Goal: Register for event/course

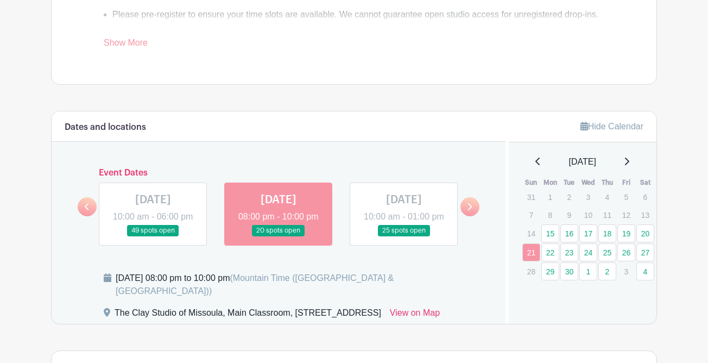
scroll to position [463, 0]
click at [629, 163] on icon at bounding box center [627, 162] width 4 height 8
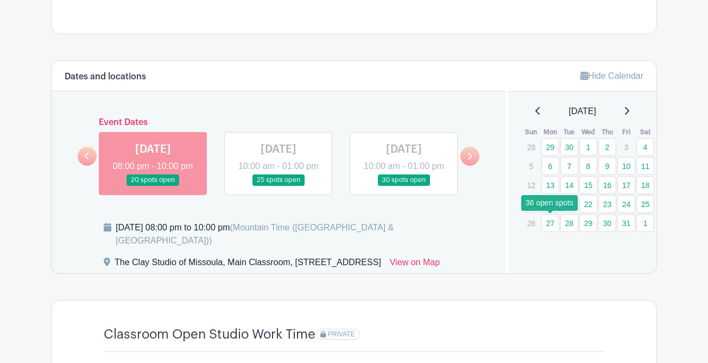
scroll to position [513, 0]
click at [471, 159] on link at bounding box center [470, 156] width 19 height 19
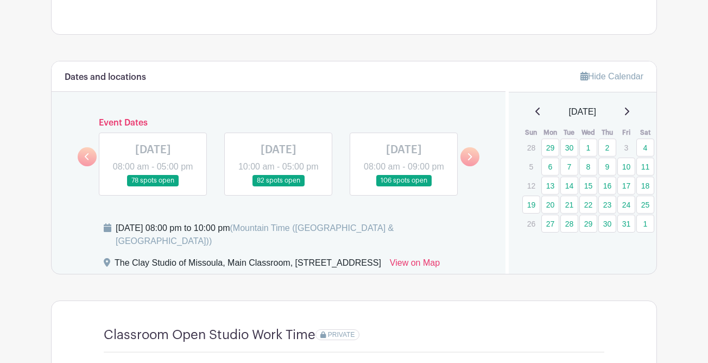
click at [473, 160] on link at bounding box center [470, 156] width 19 height 19
click at [473, 161] on link at bounding box center [470, 156] width 19 height 19
click at [474, 162] on link at bounding box center [470, 156] width 19 height 19
click at [90, 166] on link at bounding box center [87, 156] width 19 height 19
click at [474, 166] on link at bounding box center [470, 156] width 19 height 19
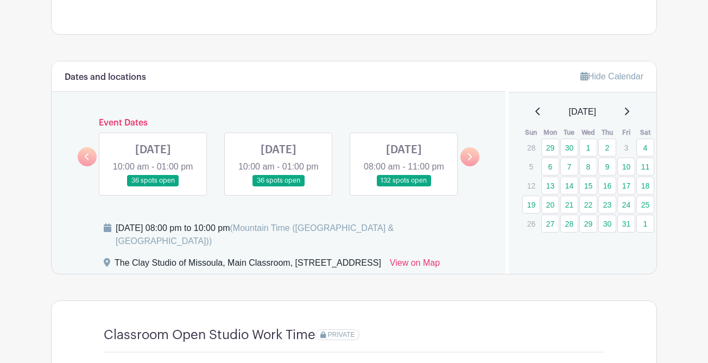
click at [473, 166] on link at bounding box center [470, 156] width 19 height 19
click at [83, 155] on div at bounding box center [87, 156] width 19 height 19
click at [89, 166] on link at bounding box center [87, 156] width 19 height 19
click at [475, 162] on link at bounding box center [470, 156] width 19 height 19
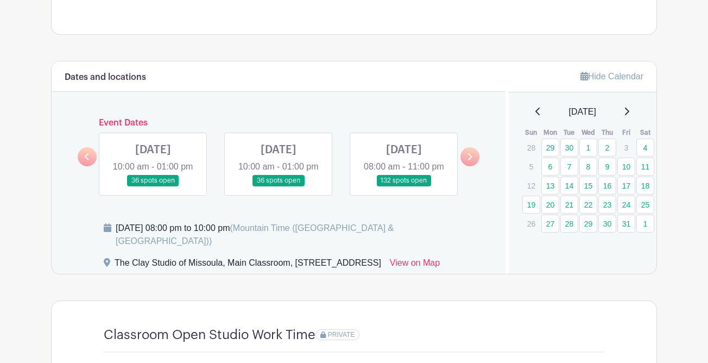
click at [76, 162] on div "Dates and locations Event Dates MON Sep 15, 2025 10:00 am - 11:00 pm 60 spots o…" at bounding box center [279, 167] width 454 height 212
click at [85, 161] on icon at bounding box center [87, 157] width 5 height 8
click at [404, 186] on link at bounding box center [404, 186] width 0 height 0
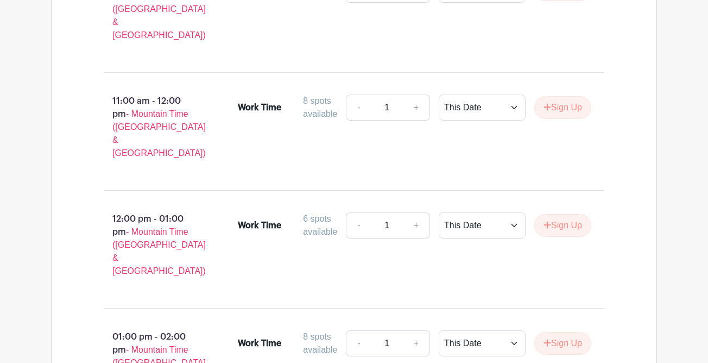
scroll to position [1139, 0]
click at [413, 329] on link "+" at bounding box center [416, 342] width 27 height 26
click at [353, 329] on link "-" at bounding box center [358, 342] width 25 height 26
type input "1"
click at [476, 329] on select "This Date Select Dates" at bounding box center [482, 342] width 87 height 26
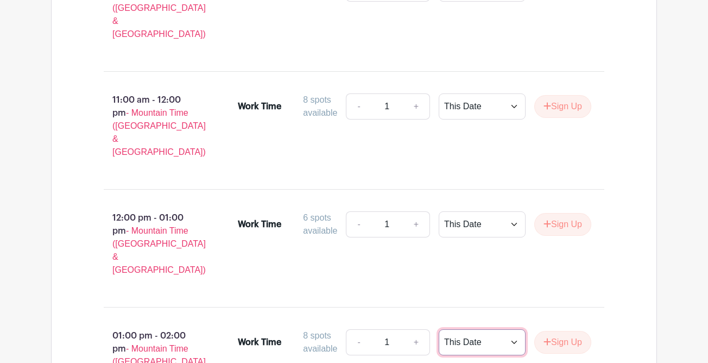
click at [439, 329] on select "This Date Select Dates" at bounding box center [482, 342] width 87 height 26
click at [561, 331] on button "Sign Up" at bounding box center [562, 342] width 57 height 23
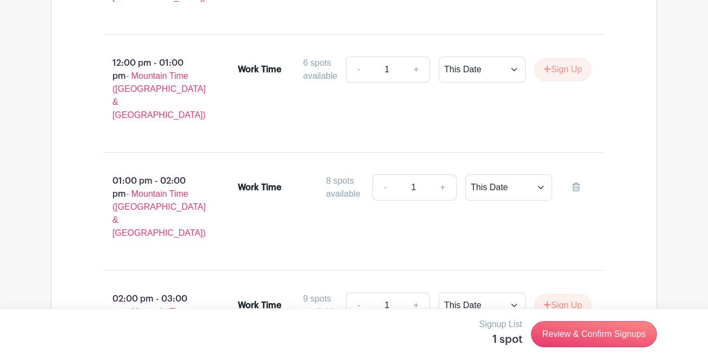
scroll to position [1307, 0]
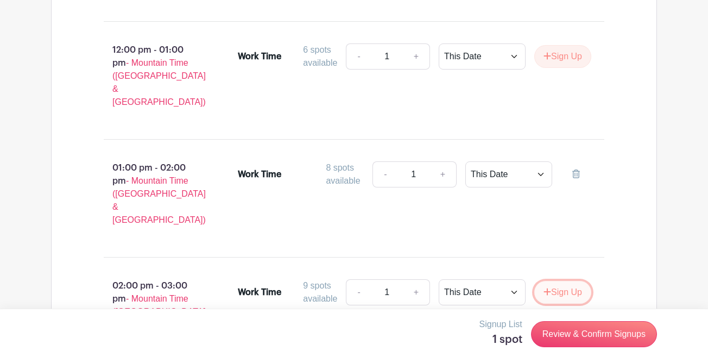
click at [570, 281] on button "Sign Up" at bounding box center [562, 292] width 57 height 23
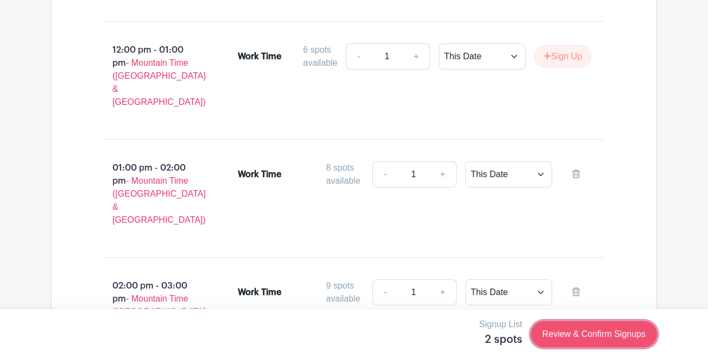
click at [612, 338] on link "Review & Confirm Signups" at bounding box center [594, 334] width 126 height 26
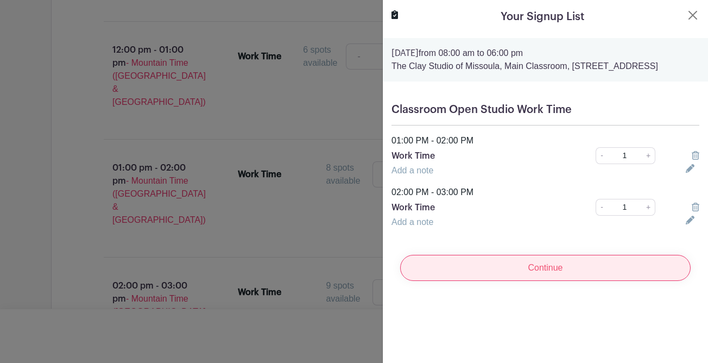
click at [506, 279] on input "Continue" at bounding box center [545, 268] width 291 height 26
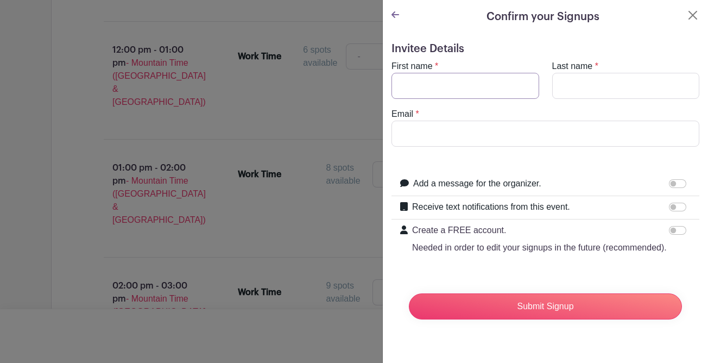
click at [447, 84] on input "First name" at bounding box center [466, 86] width 148 height 26
type input "Christa"
type input "Carleton"
type input "christa.carleton@gmail.com"
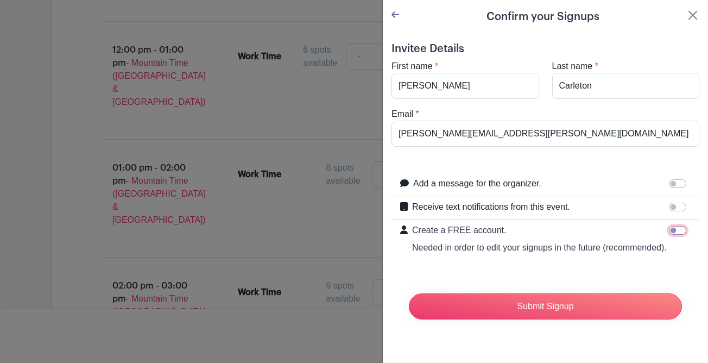
click at [677, 229] on input "Create a FREE account. Needed in order to edit your signups in the future (reco…" at bounding box center [677, 230] width 17 height 9
checkbox input "true"
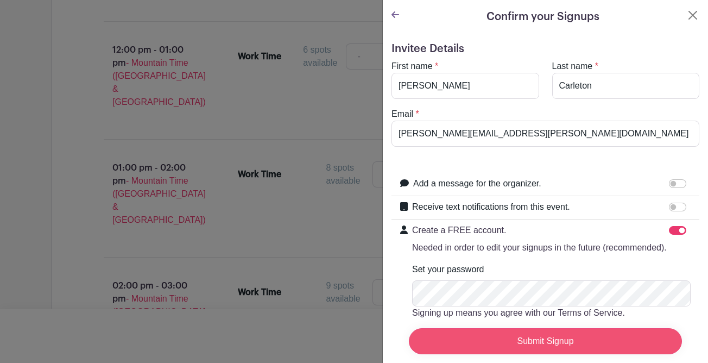
click at [570, 339] on input "Submit Signup" at bounding box center [545, 341] width 273 height 26
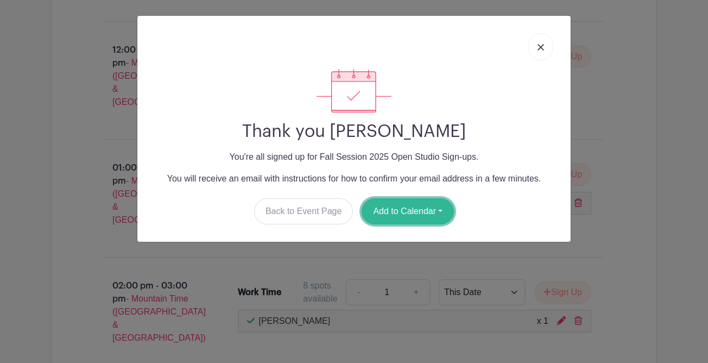
click at [406, 213] on button "Add to Calendar" at bounding box center [408, 211] width 92 height 26
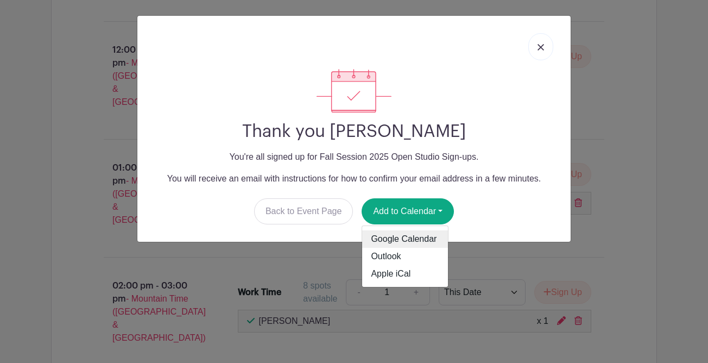
click at [409, 237] on link "Google Calendar" at bounding box center [405, 238] width 86 height 17
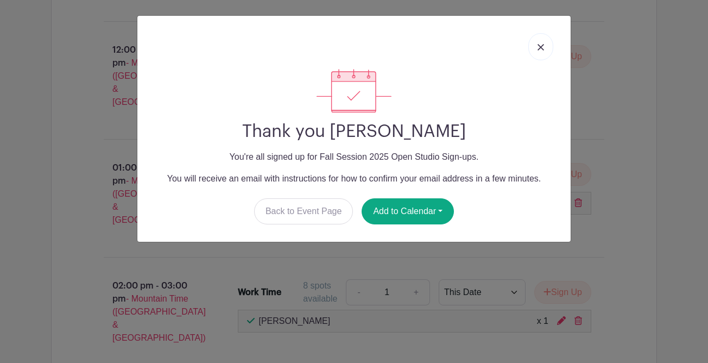
click at [536, 50] on link at bounding box center [540, 46] width 25 height 27
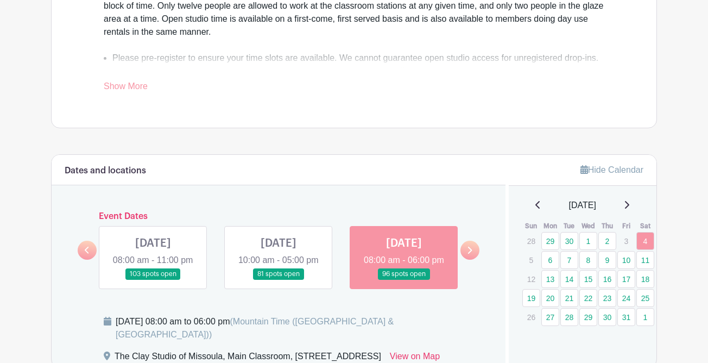
scroll to position [0, 0]
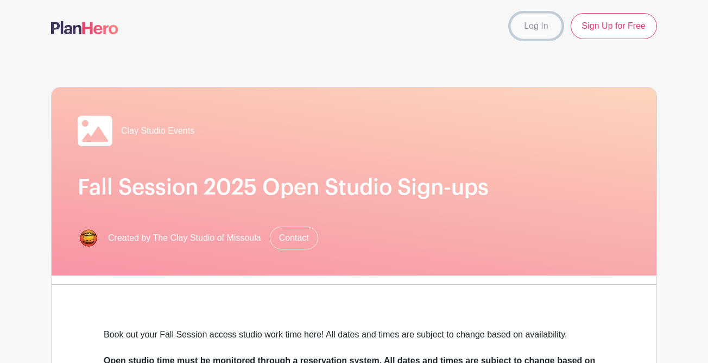
click at [540, 21] on link "Log In" at bounding box center [536, 26] width 51 height 26
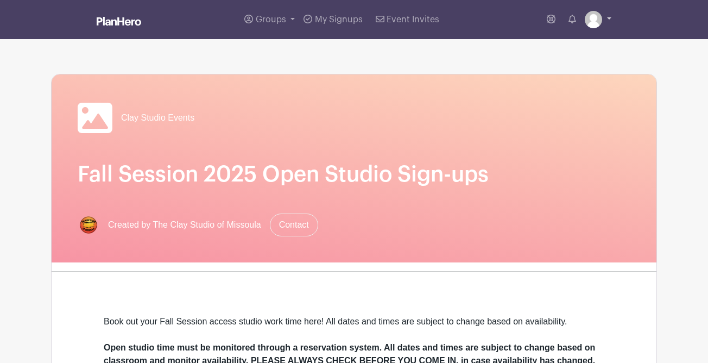
click at [608, 15] on link at bounding box center [598, 19] width 27 height 17
click at [571, 34] on div "My account Logout" at bounding box center [568, 59] width 87 height 54
click at [589, 26] on img at bounding box center [593, 19] width 17 height 17
click at [566, 49] on link "My account" at bounding box center [568, 44] width 86 height 17
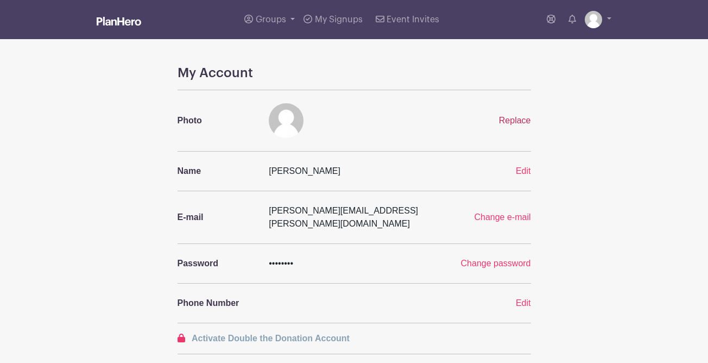
click at [508, 119] on span "Replace" at bounding box center [515, 120] width 32 height 9
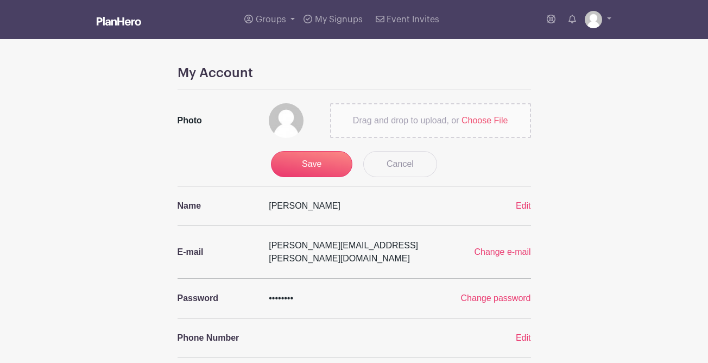
click at [496, 119] on span "Choose File" at bounding box center [485, 120] width 46 height 9
click at [0, 0] on input "Drag and drop to upload, or Choose File" at bounding box center [0, 0] width 0 height 0
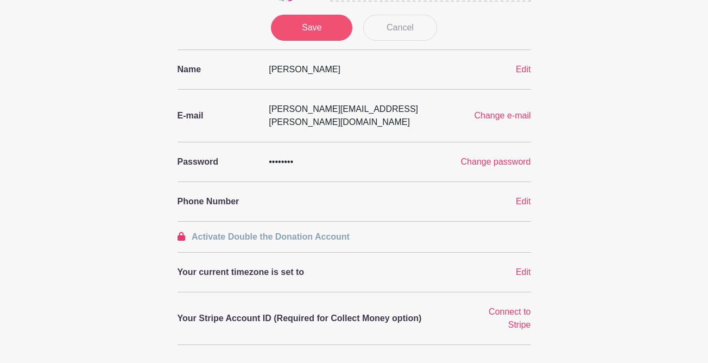
scroll to position [140, 0]
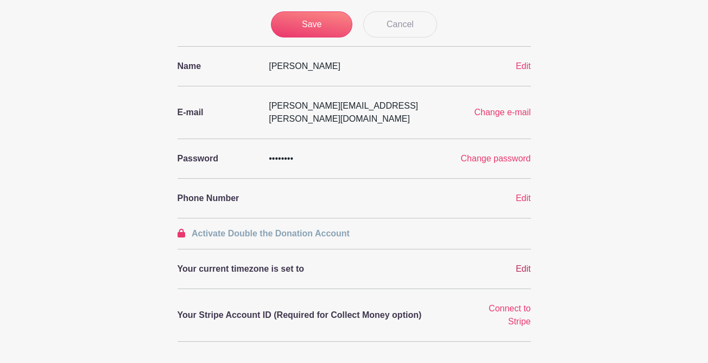
click at [525, 264] on span "Edit" at bounding box center [523, 268] width 15 height 9
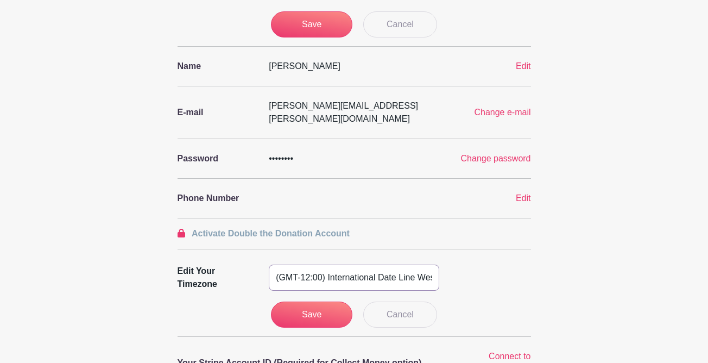
click at [380, 266] on select "(GMT-12:00) International Date Line West (GMT-11:00) American Samoa (GMT-11:00)…" at bounding box center [354, 278] width 171 height 26
click at [269, 265] on select "(GMT-12:00) International Date Line West (GMT-11:00) American Samoa (GMT-11:00)…" at bounding box center [354, 278] width 171 height 26
click at [380, 266] on select "(GMT-12:00) International Date Line West (GMT-11:00) American Samoa (GMT-11:00)…" at bounding box center [354, 278] width 171 height 26
select select "Mountain Time (US & Canada)"
click at [269, 265] on select "(GMT-12:00) International Date Line West (GMT-11:00) American Samoa (GMT-11:00)…" at bounding box center [354, 278] width 171 height 26
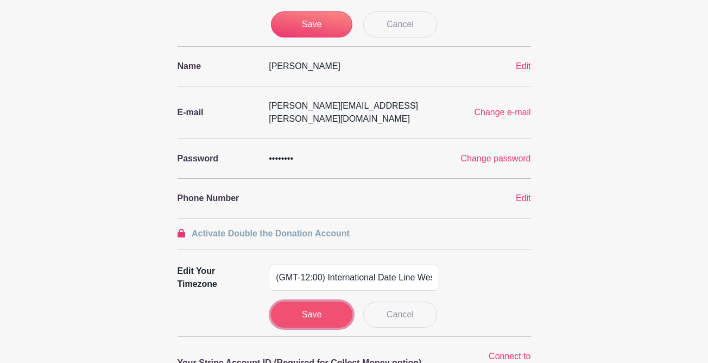
click at [326, 301] on input "Save" at bounding box center [311, 314] width 81 height 26
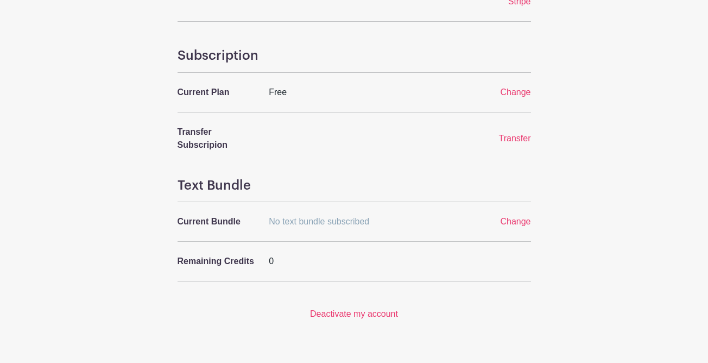
scroll to position [0, 0]
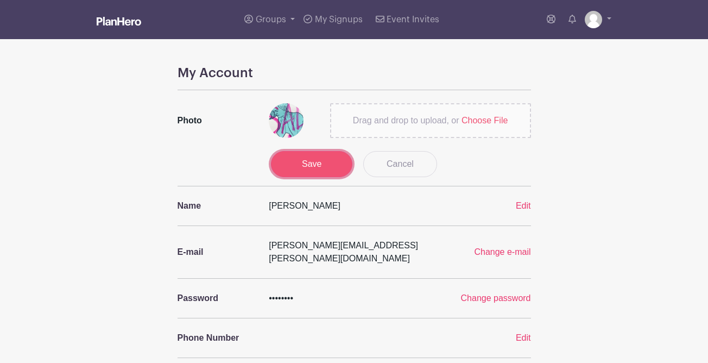
click at [295, 165] on input "Save" at bounding box center [311, 164] width 81 height 26
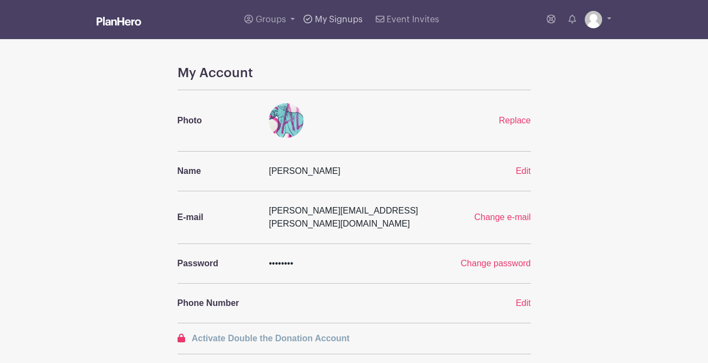
click at [362, 16] on span "My Signups" at bounding box center [339, 19] width 48 height 9
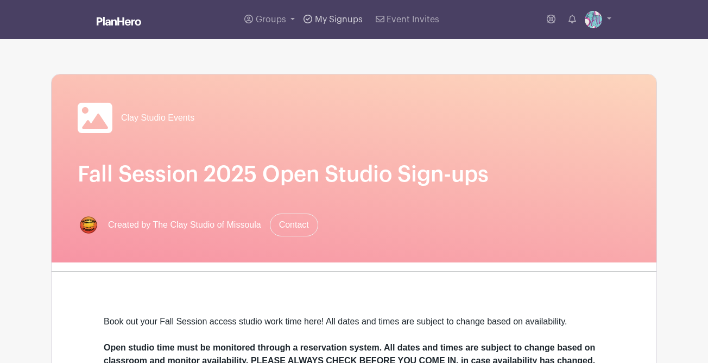
click at [324, 23] on span "My Signups" at bounding box center [339, 19] width 48 height 9
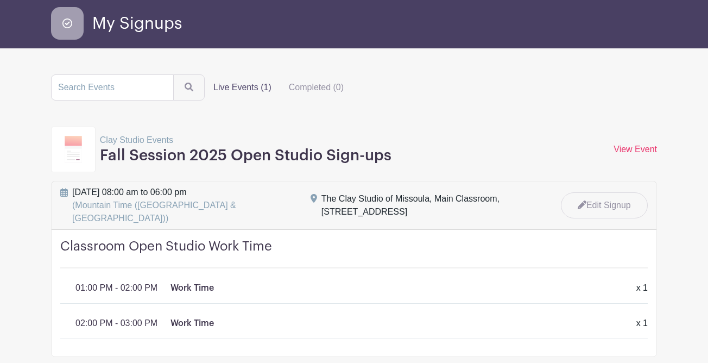
scroll to position [90, 0]
